Goal: Information Seeking & Learning: Learn about a topic

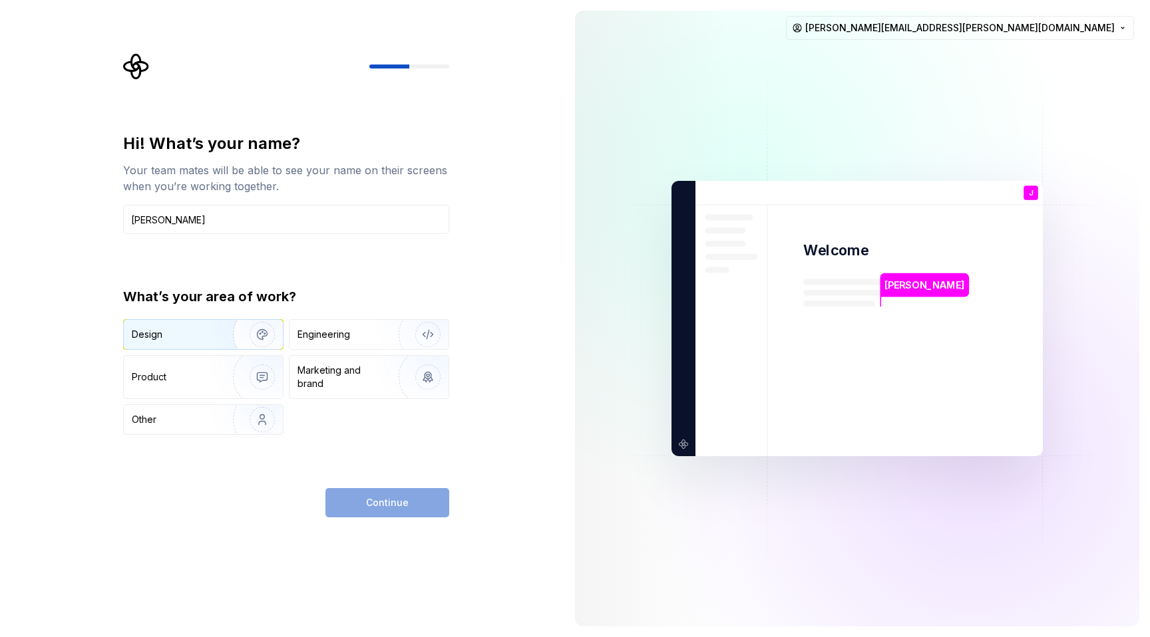
type input "[PERSON_NAME]"
click at [228, 340] on img "button" at bounding box center [253, 334] width 85 height 89
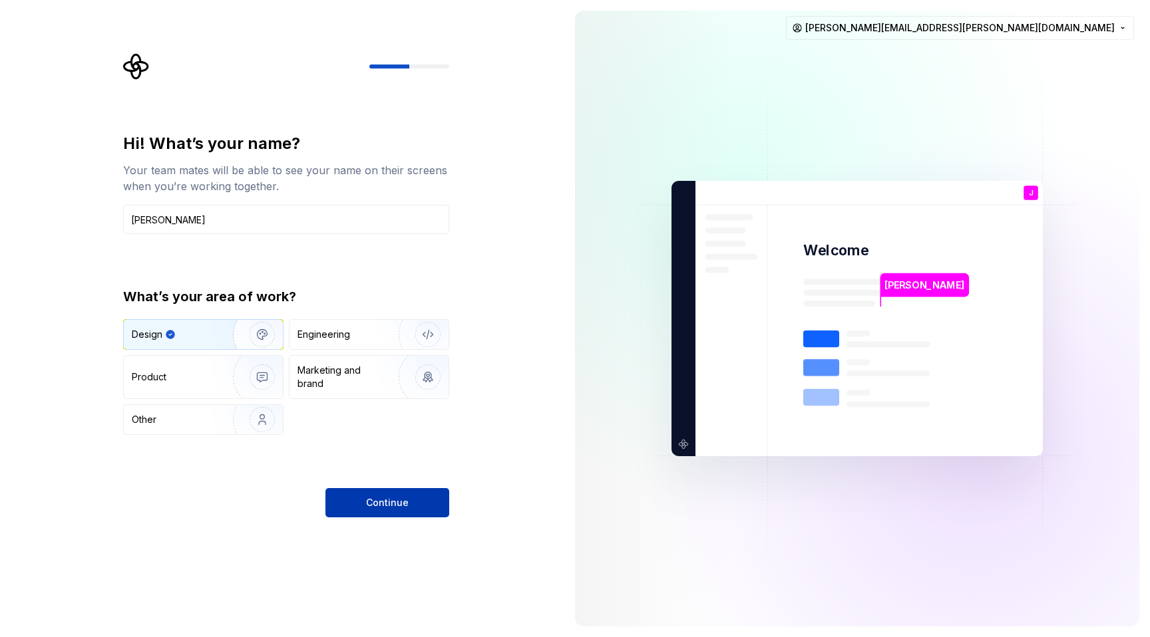
click at [383, 512] on button "Continue" at bounding box center [387, 502] width 124 height 29
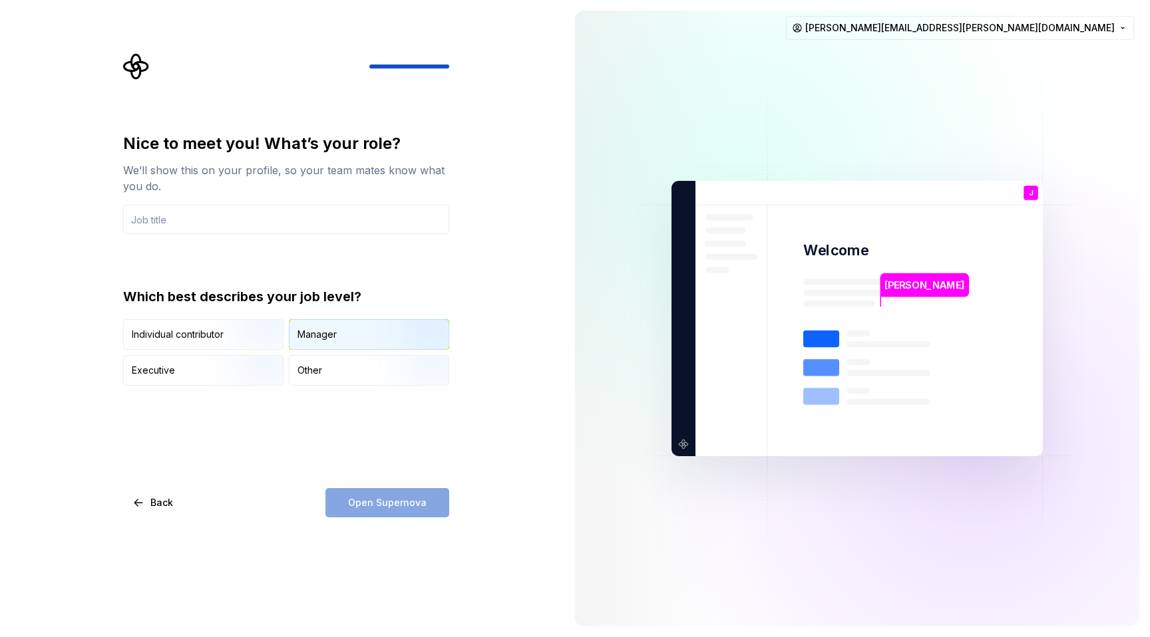
click at [312, 339] on div "Manager" at bounding box center [316, 334] width 39 height 13
click at [249, 331] on img "button" at bounding box center [250, 351] width 85 height 89
click at [310, 339] on div "Manager" at bounding box center [316, 334] width 39 height 13
click at [311, 371] on div "Other" at bounding box center [309, 370] width 25 height 13
click at [347, 510] on div "Open Supernova" at bounding box center [387, 502] width 124 height 29
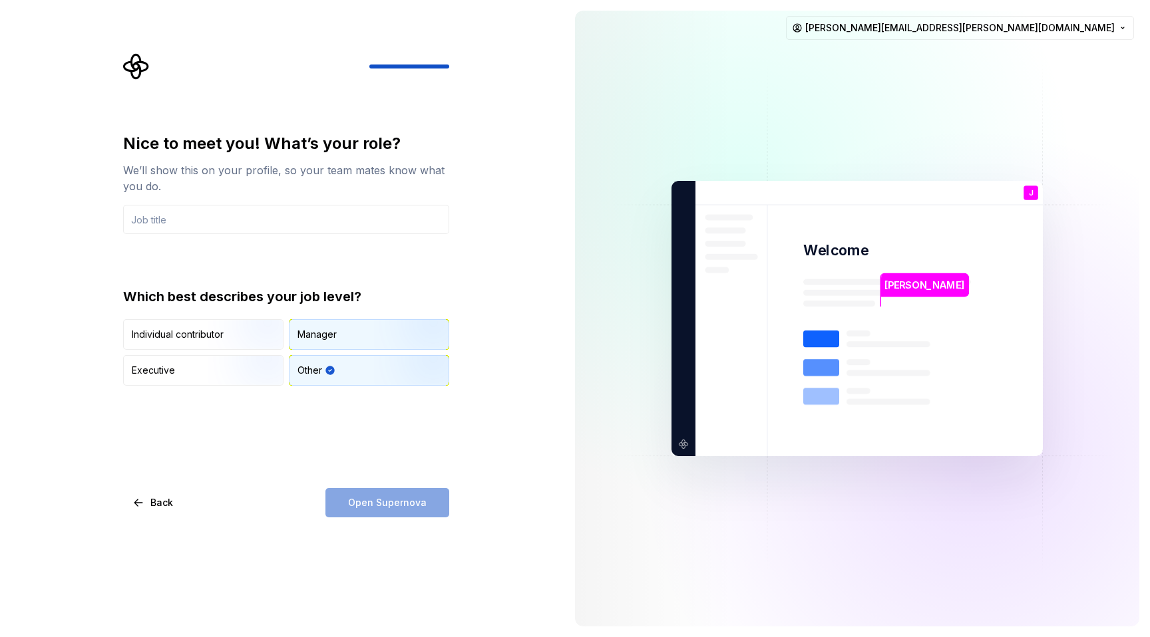
click at [339, 331] on div "Manager" at bounding box center [368, 334] width 159 height 29
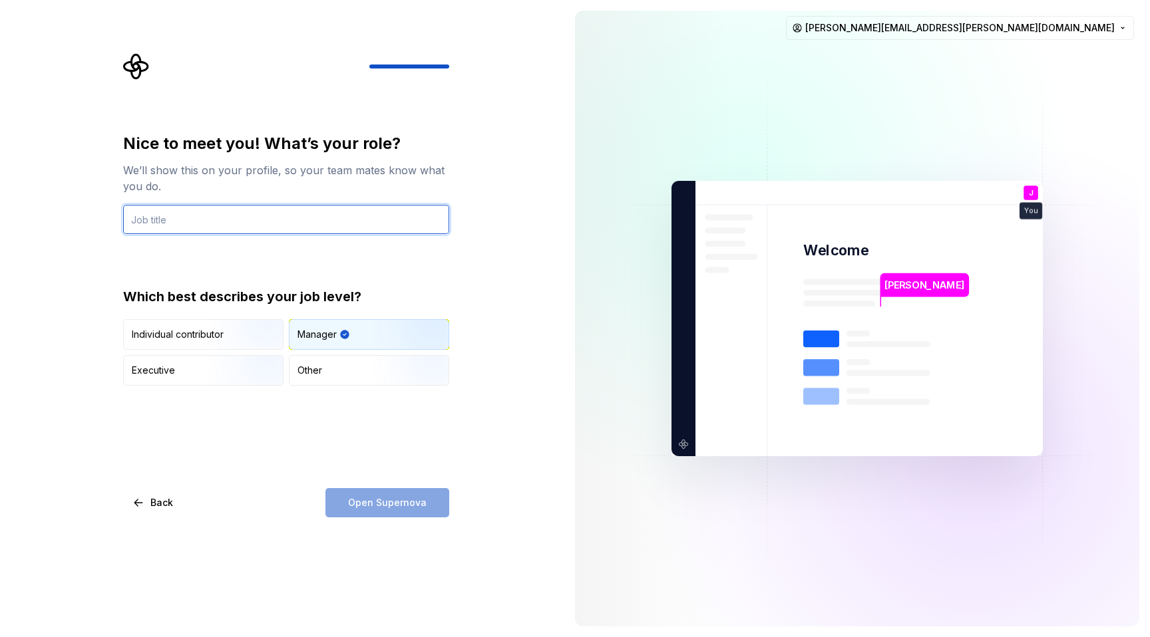
click at [285, 216] on input "text" at bounding box center [286, 219] width 326 height 29
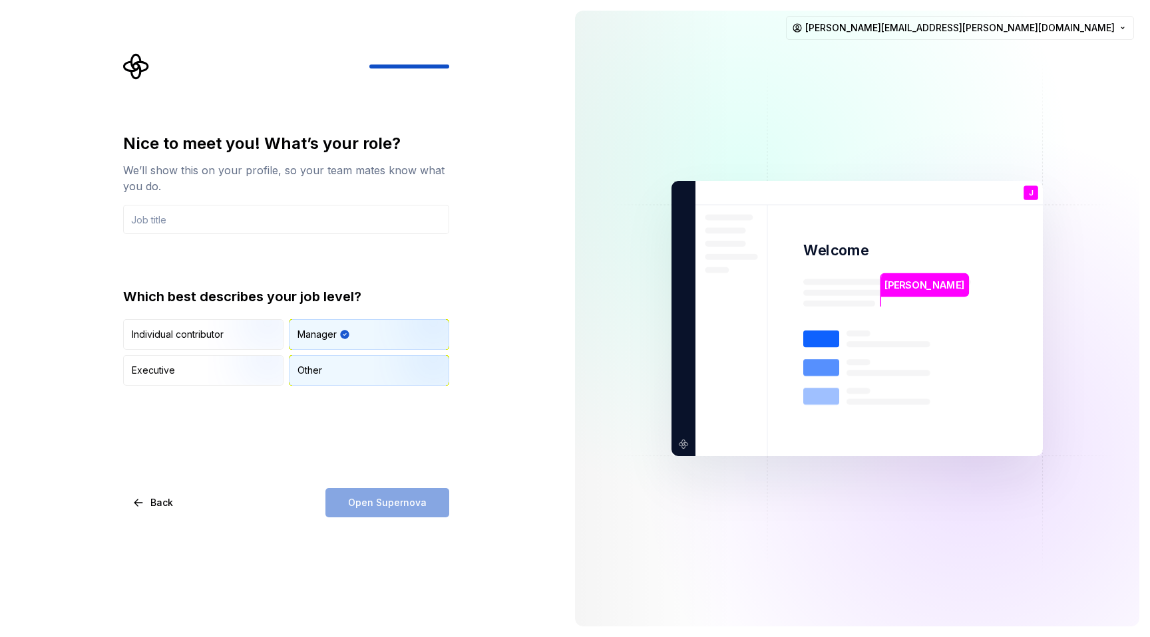
click at [309, 375] on div "Other" at bounding box center [309, 370] width 25 height 13
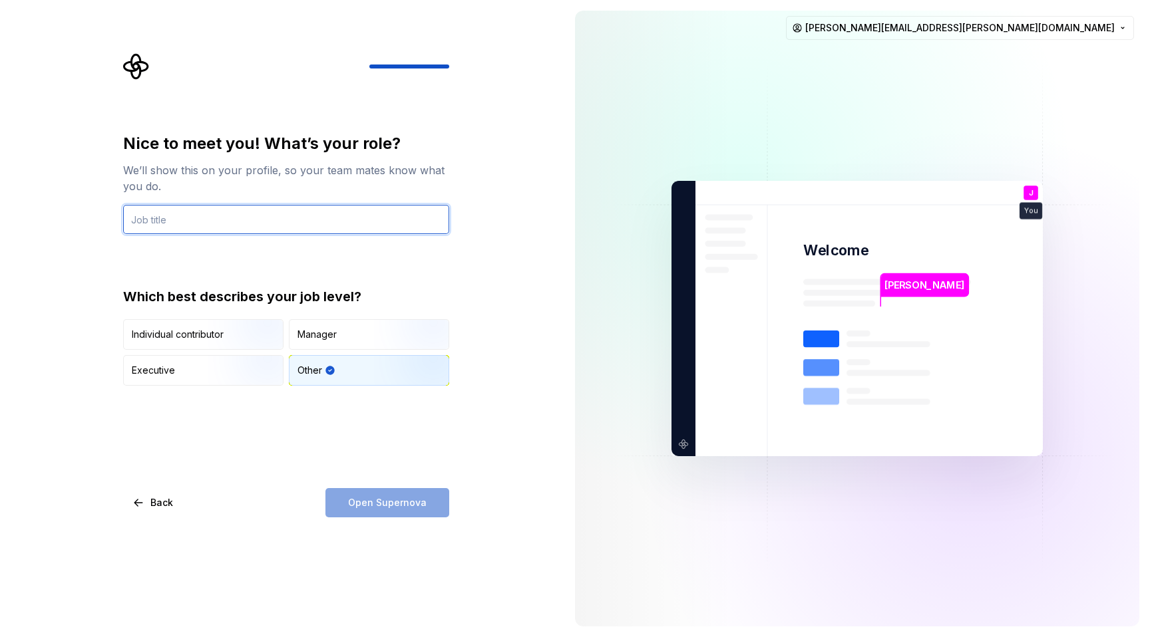
click at [265, 224] on input "text" at bounding box center [286, 219] width 326 height 29
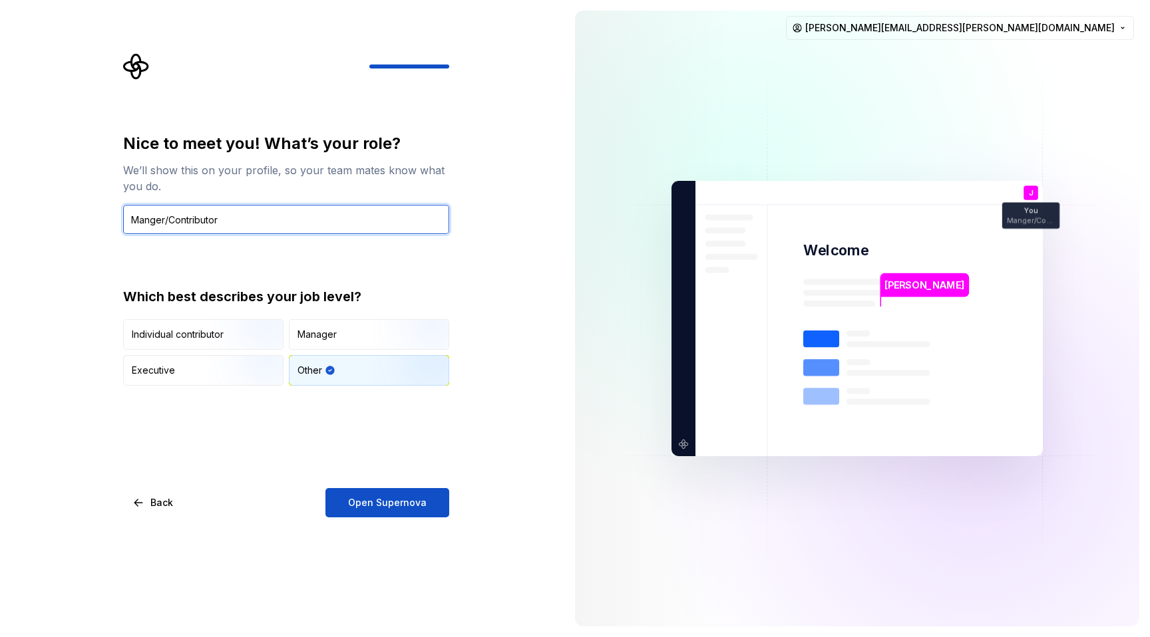
click at [206, 218] on input "Manger/Contributor" at bounding box center [286, 219] width 326 height 29
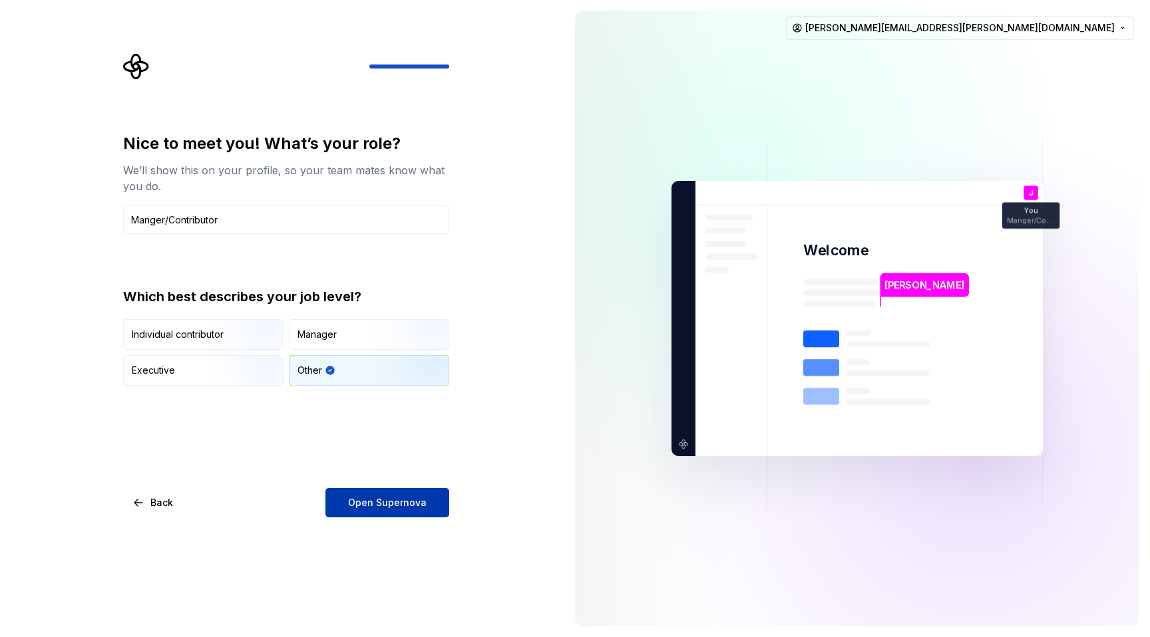
click at [391, 503] on span "Open Supernova" at bounding box center [387, 502] width 78 height 13
click at [152, 224] on input "Manger/Contributor" at bounding box center [286, 219] width 326 height 29
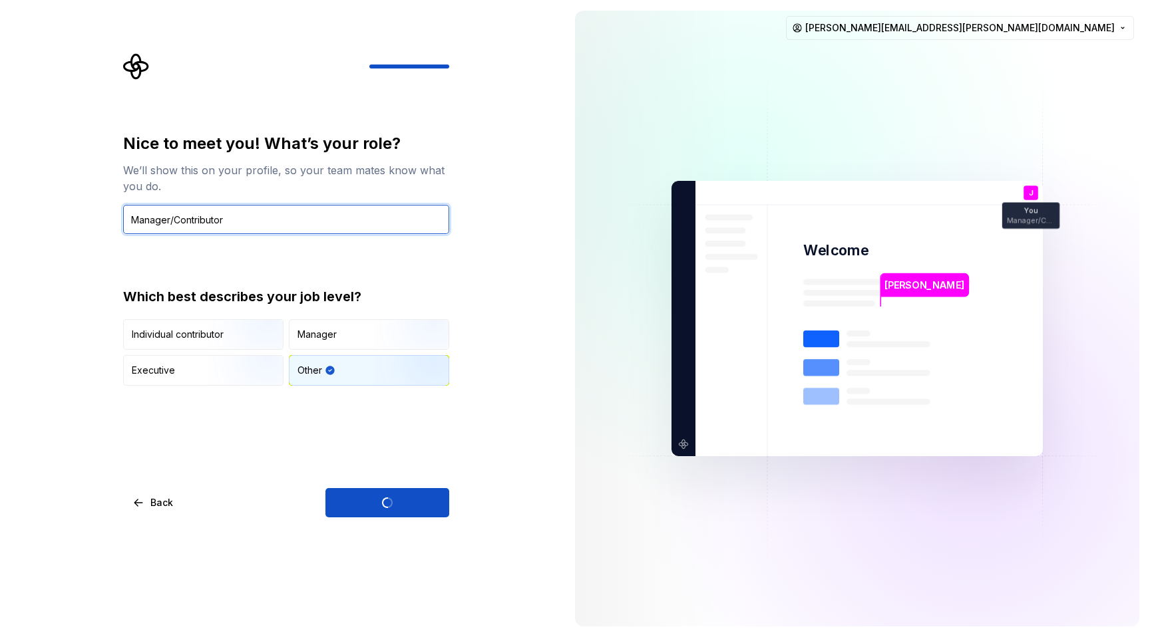
type input "Manager/Contributor"
click at [163, 250] on div "Nice to meet you! What’s your role? We’ll show this on your profile, so your te…" at bounding box center [286, 259] width 326 height 253
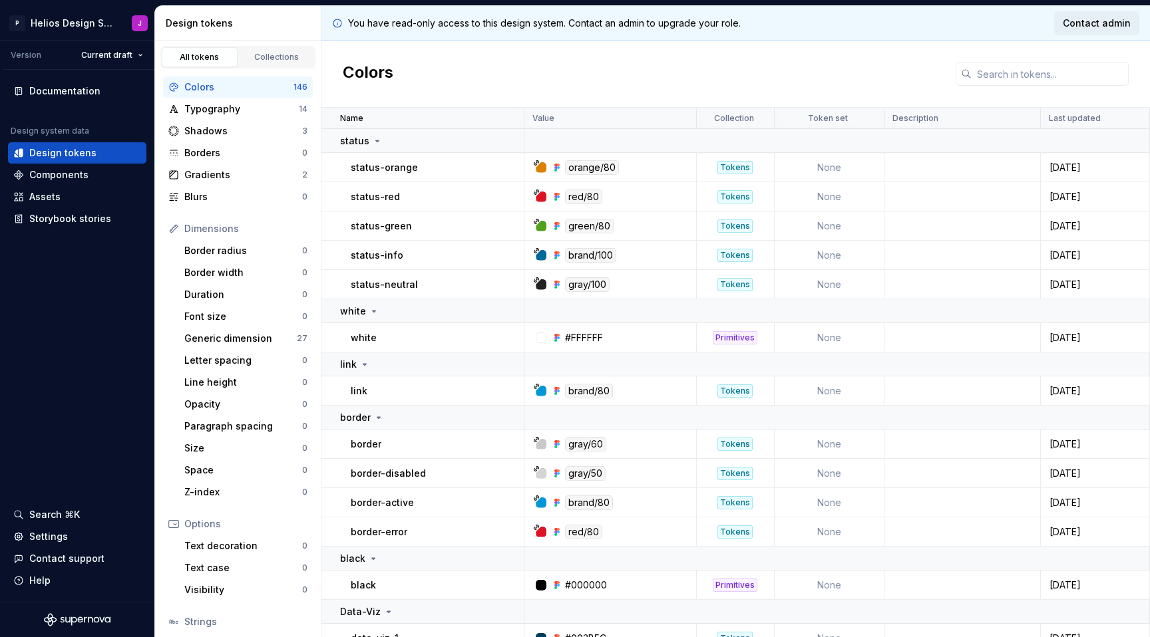
click at [1104, 17] on span "Contact admin" at bounding box center [1096, 23] width 68 height 13
click at [64, 180] on div "Components" at bounding box center [58, 174] width 59 height 13
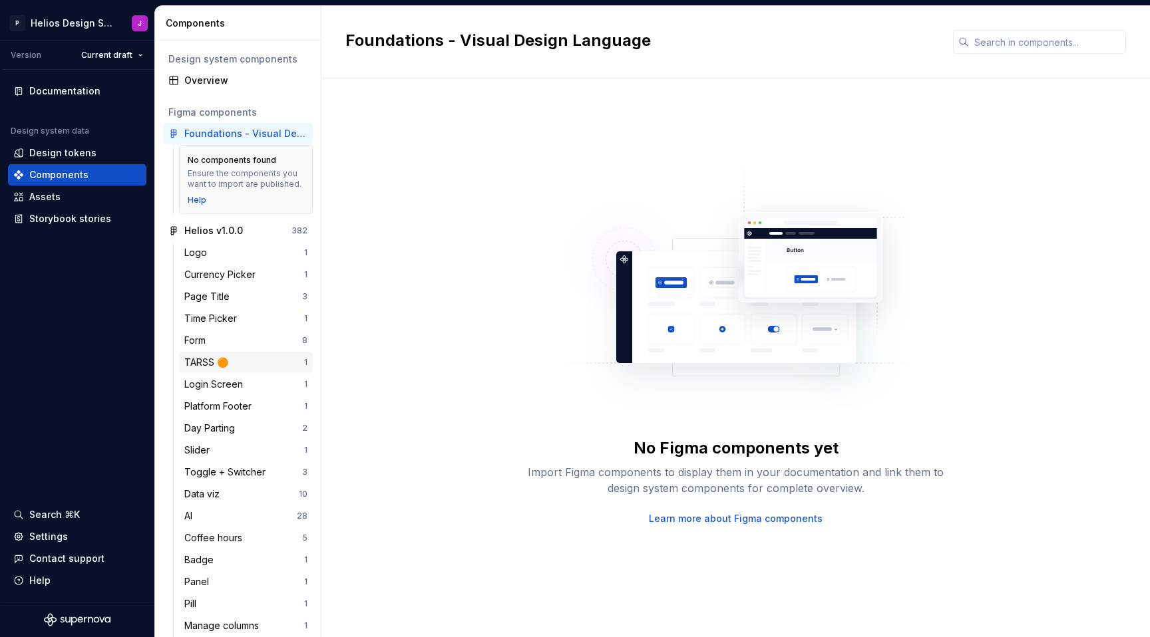
click at [209, 369] on div "TARSS 🟠" at bounding box center [208, 362] width 49 height 13
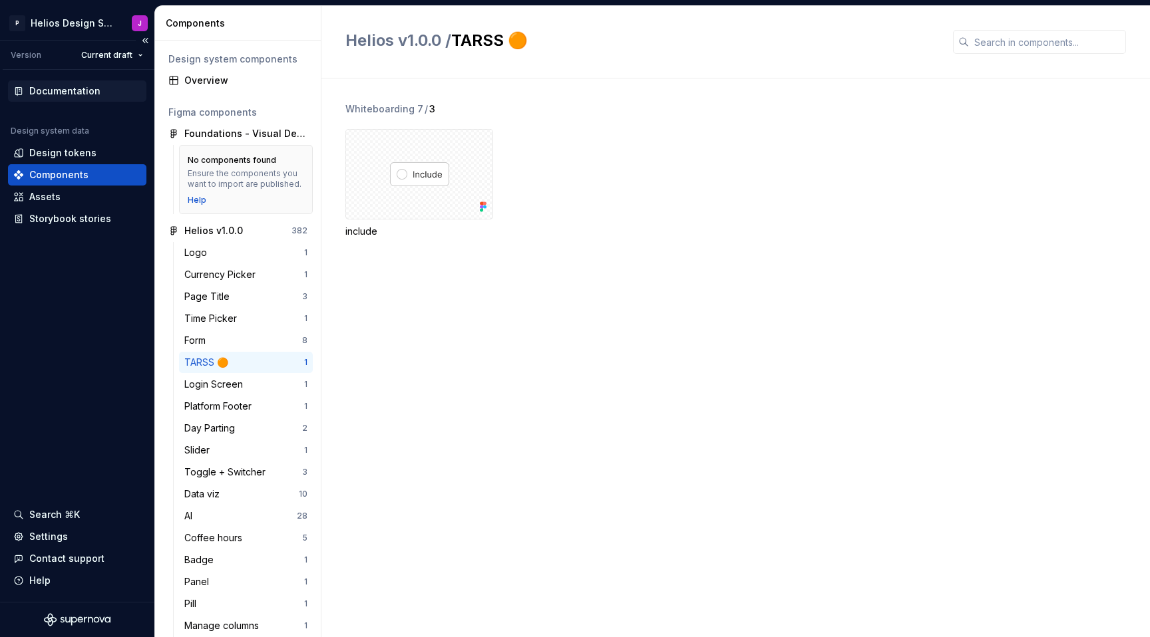
click at [86, 92] on div "Documentation" at bounding box center [64, 90] width 71 height 13
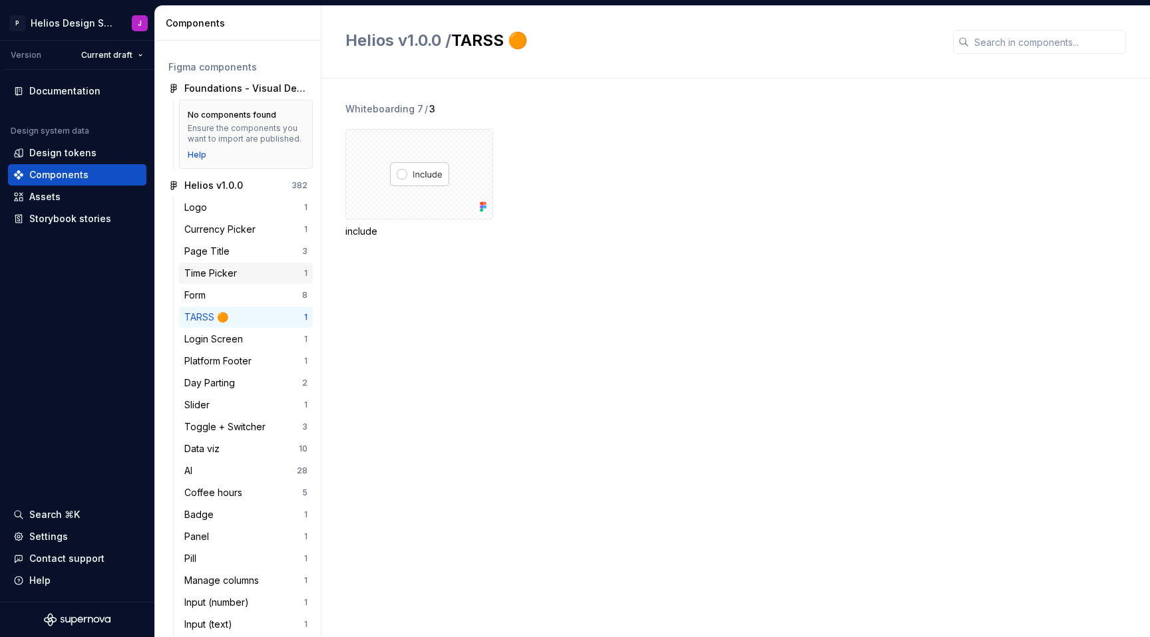
scroll to position [51, 0]
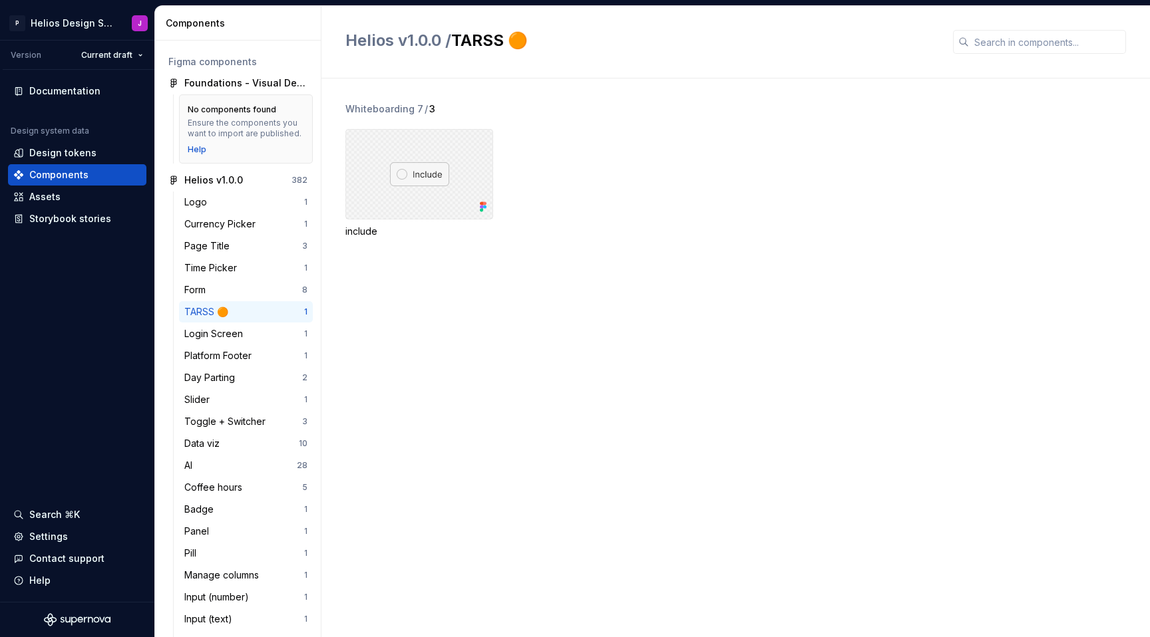
click at [375, 187] on div at bounding box center [419, 174] width 148 height 90
click at [354, 234] on div "include" at bounding box center [419, 231] width 148 height 13
click at [1136, 21] on button "button" at bounding box center [1132, 23] width 19 height 19
click at [51, 202] on div "Assets" at bounding box center [44, 196] width 31 height 13
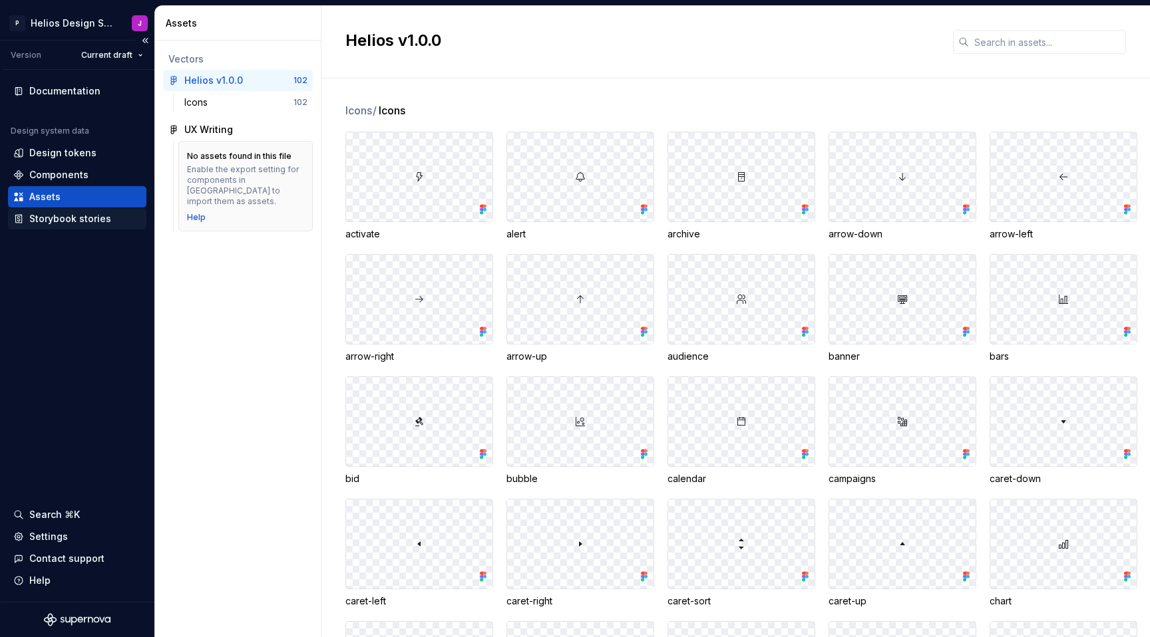
click at [58, 220] on div "Storybook stories" at bounding box center [70, 218] width 82 height 13
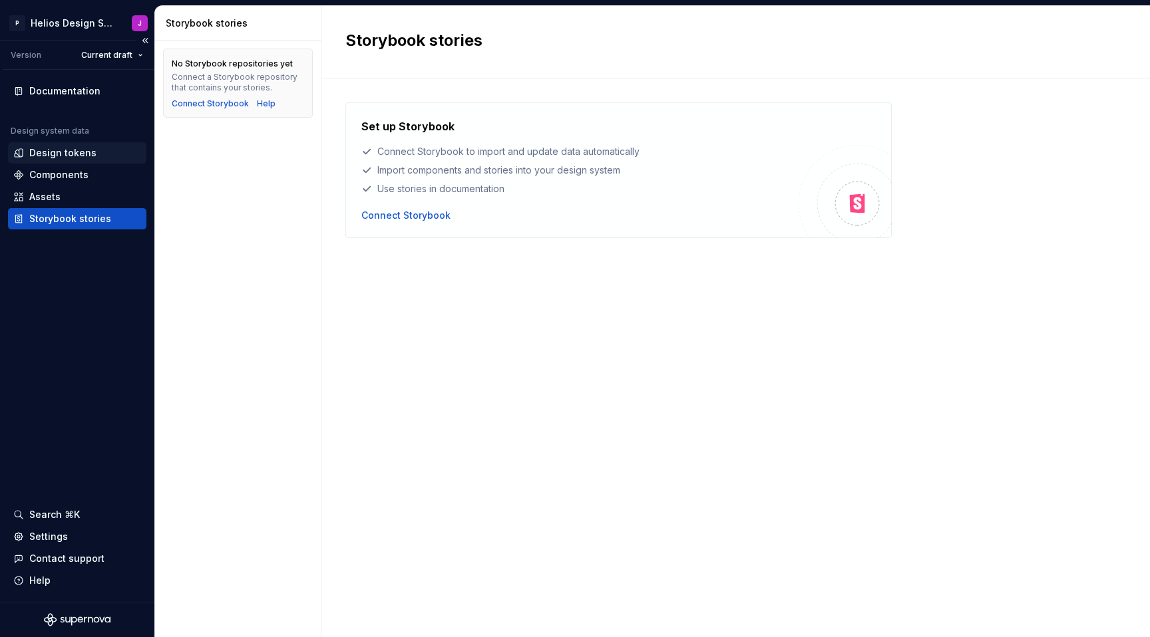
click at [54, 151] on div "Design tokens" at bounding box center [62, 152] width 67 height 13
